Goal: Task Accomplishment & Management: Manage account settings

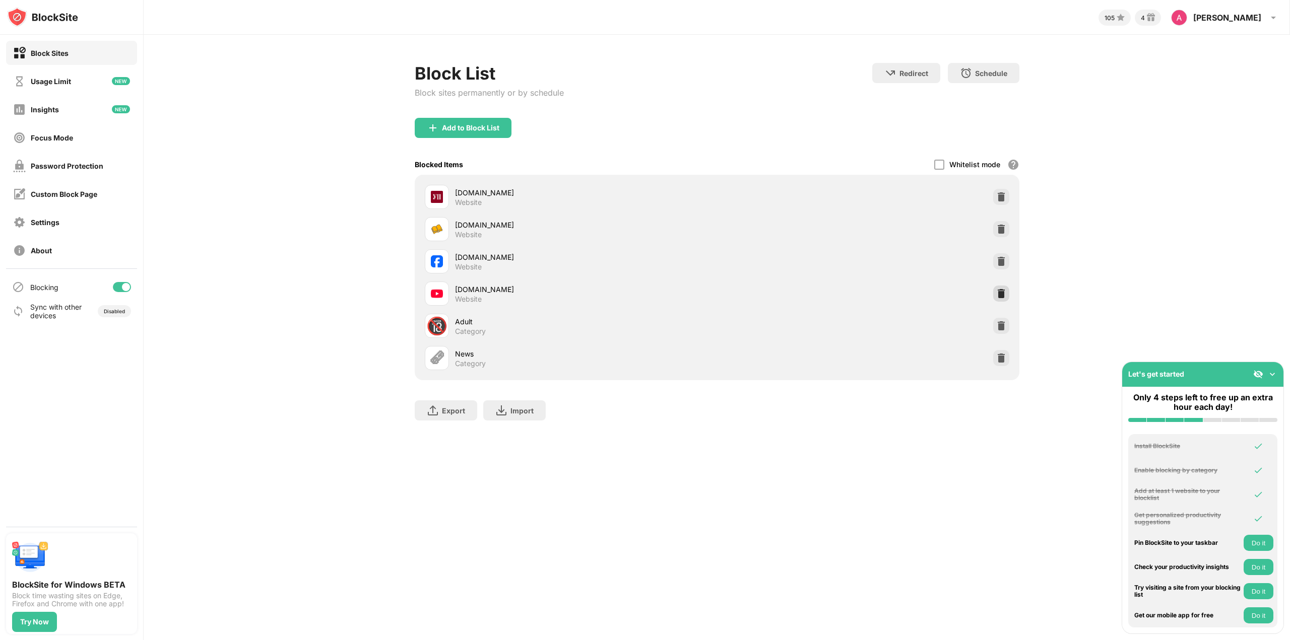
drag, startPoint x: 1002, startPoint y: 292, endPoint x: 1024, endPoint y: 283, distance: 23.0
click at [1002, 292] on img at bounding box center [1001, 294] width 10 height 10
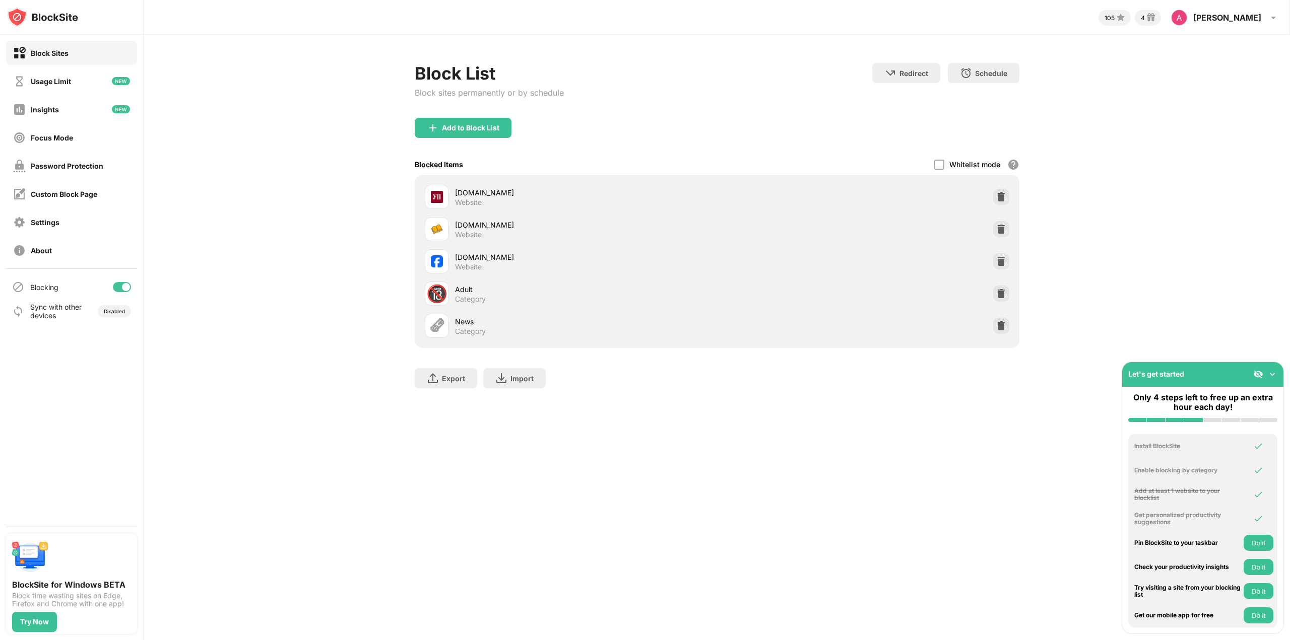
click at [1081, 256] on div "Block List Block sites permanently or by schedule Redirect Choose a site to be …" at bounding box center [717, 231] width 1146 height 392
